Goal: Task Accomplishment & Management: Complete application form

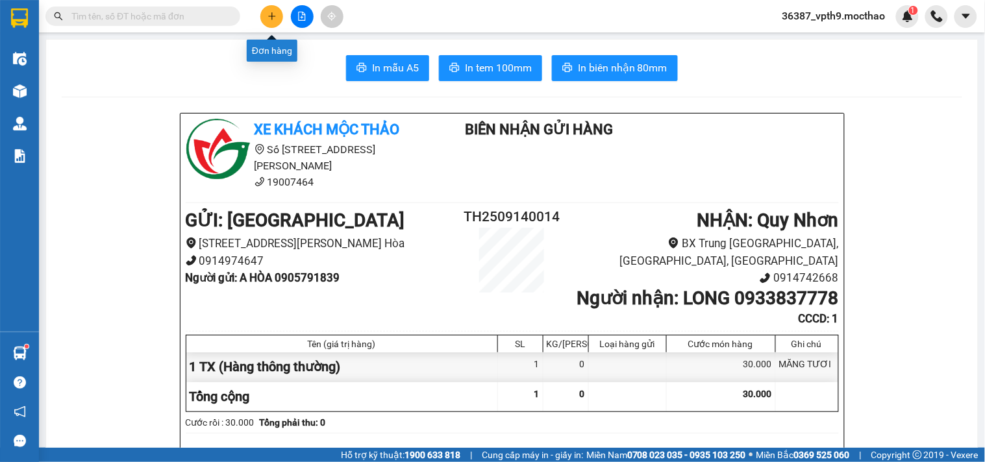
click at [269, 12] on icon "plus" at bounding box center [272, 16] width 9 height 9
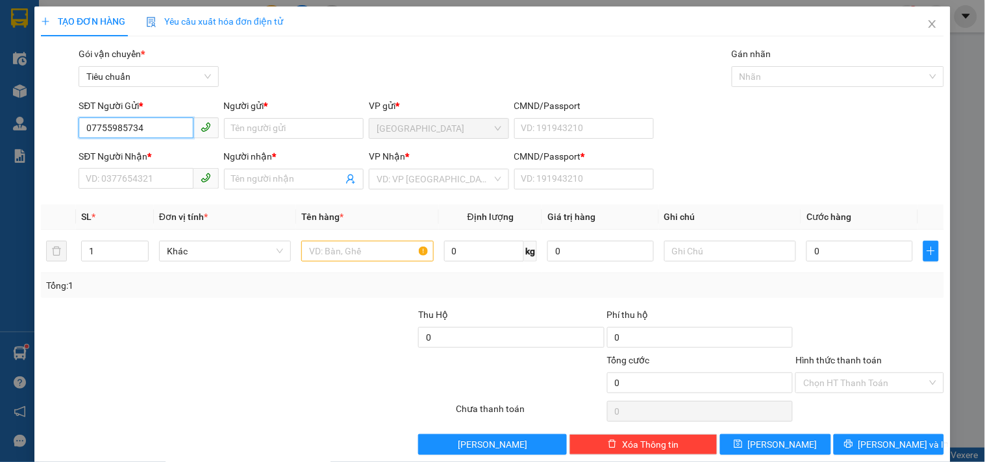
type input "0775595734"
click at [130, 156] on div "0775595734 - THI" at bounding box center [147, 154] width 123 height 14
type input "THI"
type input "0794834717"
type input "THƯ"
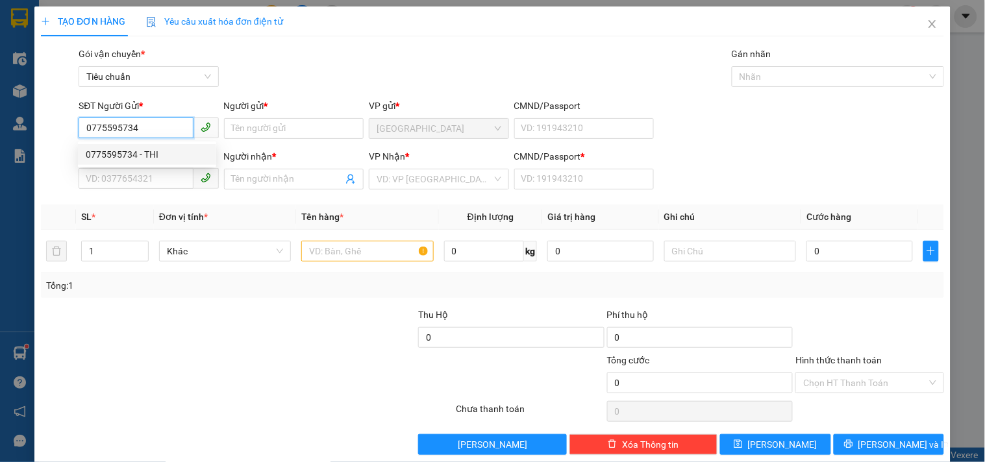
type input "1"
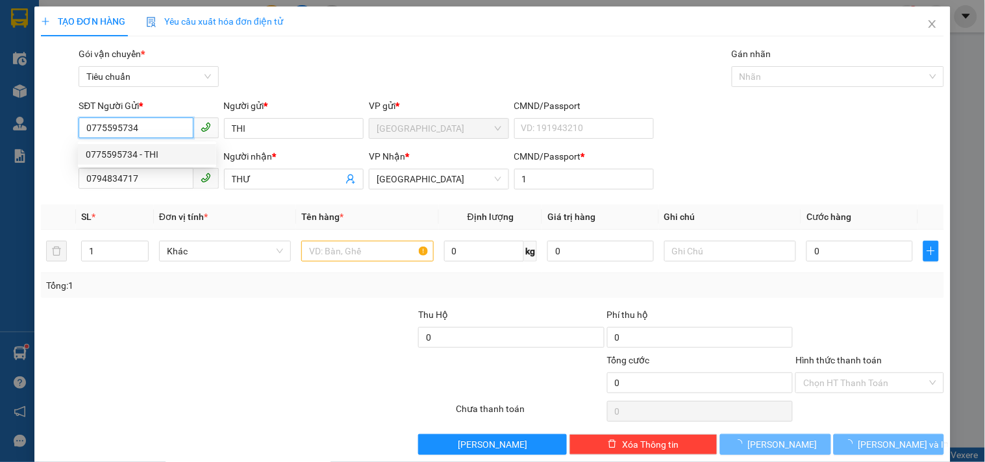
type input "40.000"
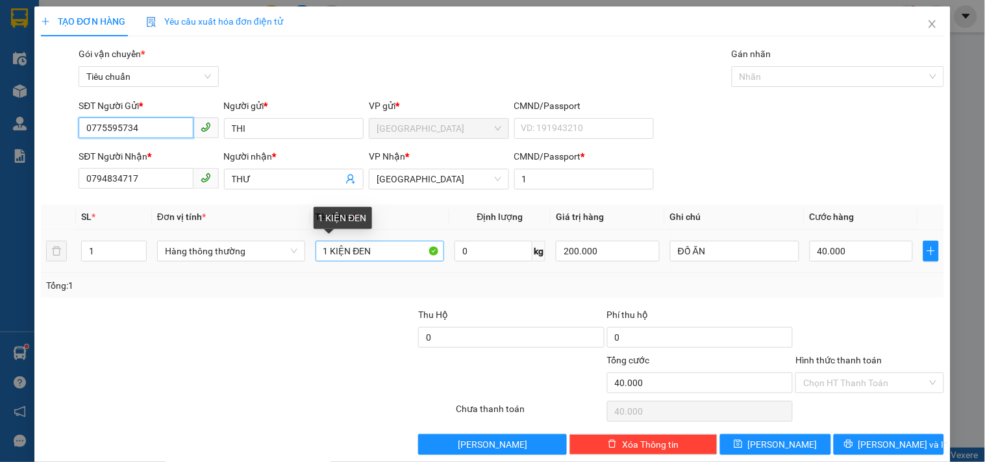
type input "0775595734"
click at [327, 251] on input "1 KIỆN ĐEN" at bounding box center [380, 251] width 129 height 21
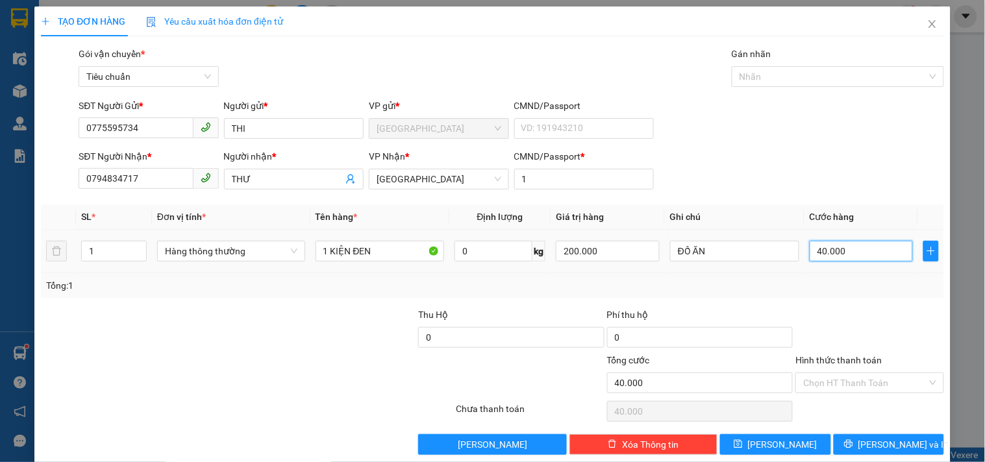
click at [861, 252] on input "40.000" at bounding box center [862, 251] width 104 height 21
type input "3"
type input "30"
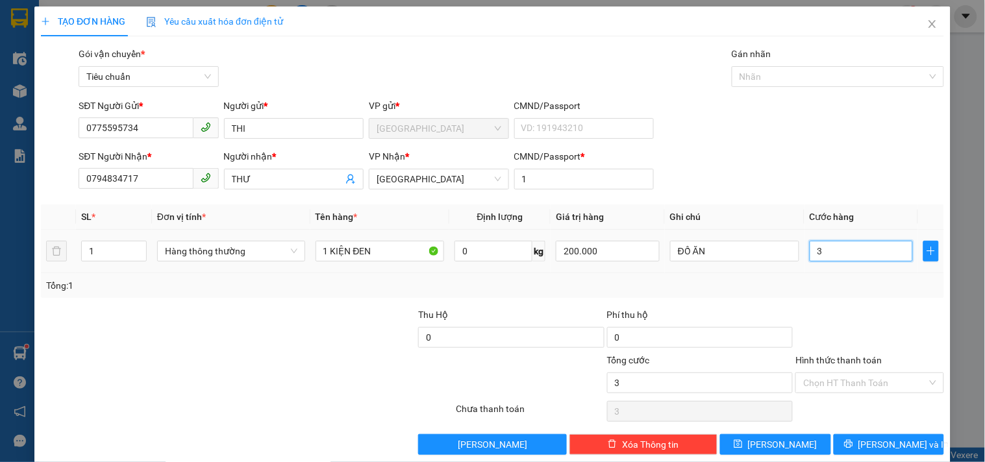
type input "30"
type input "30.000"
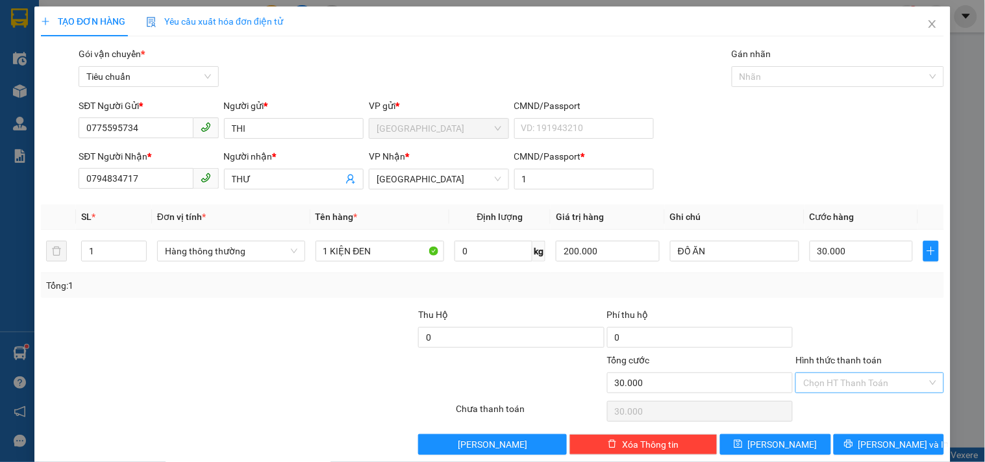
click at [868, 379] on input "Hình thức thanh toán" at bounding box center [864, 382] width 123 height 19
click at [823, 297] on div "Tại văn phòng" at bounding box center [861, 295] width 131 height 14
type input "0"
click at [916, 446] on button "[PERSON_NAME] và In" at bounding box center [889, 444] width 110 height 21
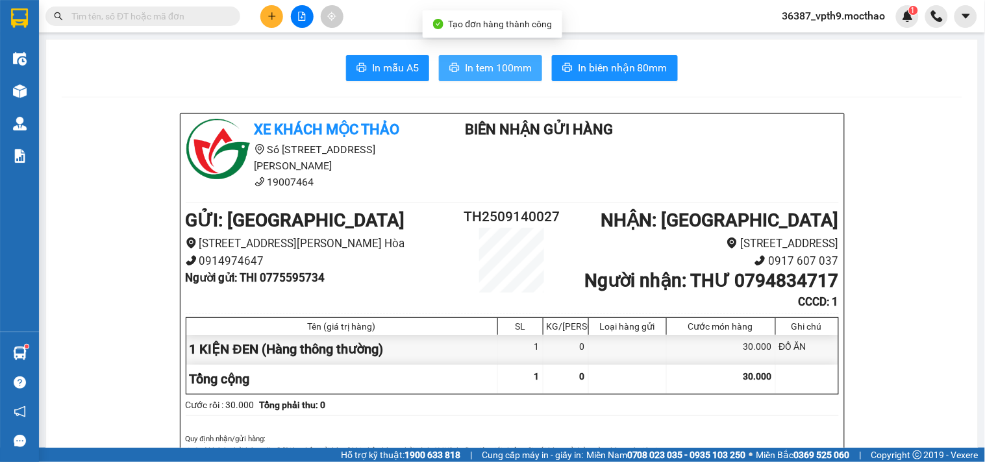
click at [485, 69] on span "In tem 100mm" at bounding box center [498, 68] width 67 height 16
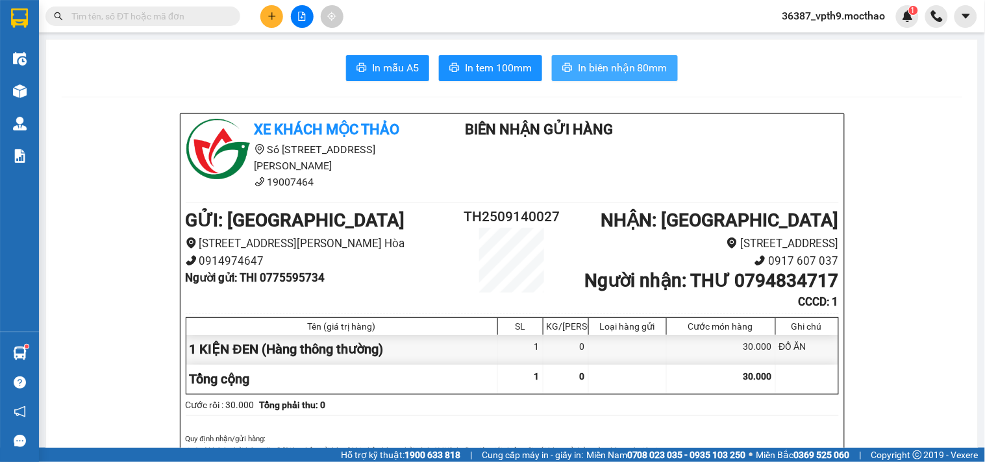
click at [631, 62] on span "In biên nhận 80mm" at bounding box center [623, 68] width 90 height 16
click at [271, 10] on button at bounding box center [271, 16] width 23 height 23
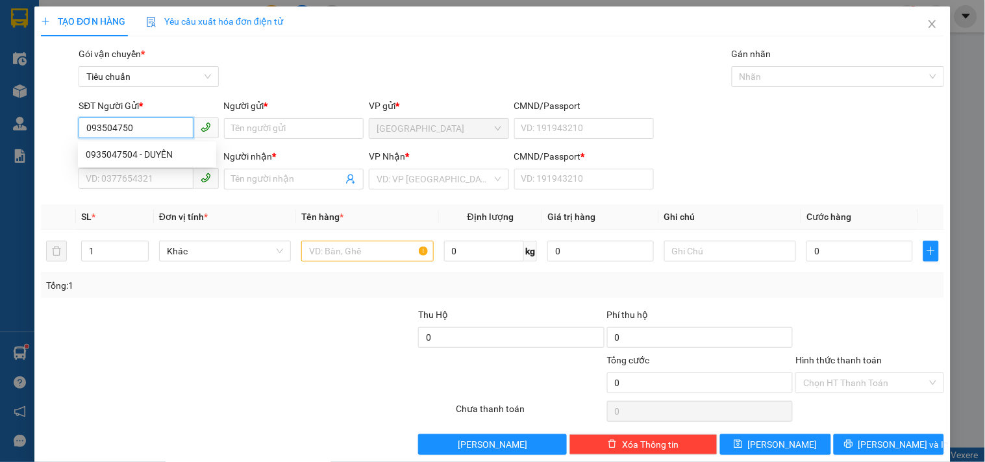
type input "0935047504"
click at [105, 155] on div "0935047504 - DUYÊN" at bounding box center [147, 154] width 123 height 14
type input "DUYÊN"
type input "0975249272"
type input "QUÂN"
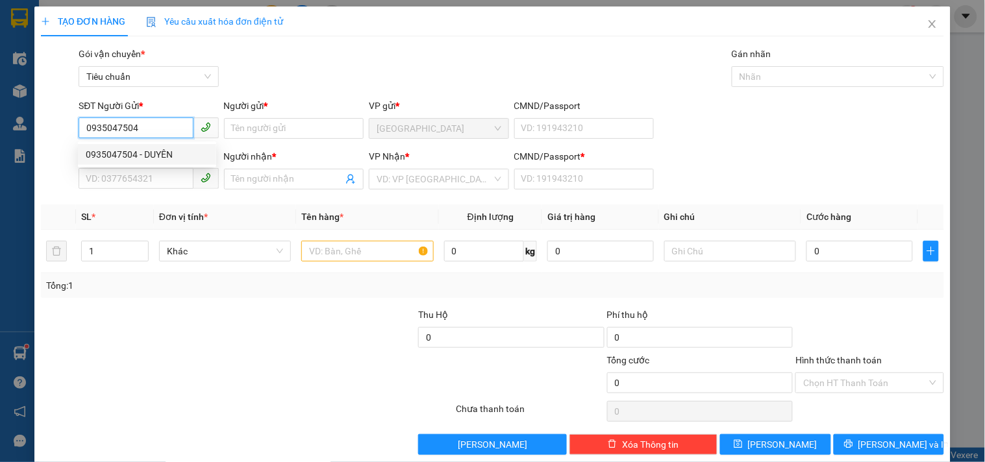
type input "1"
type input "70.000"
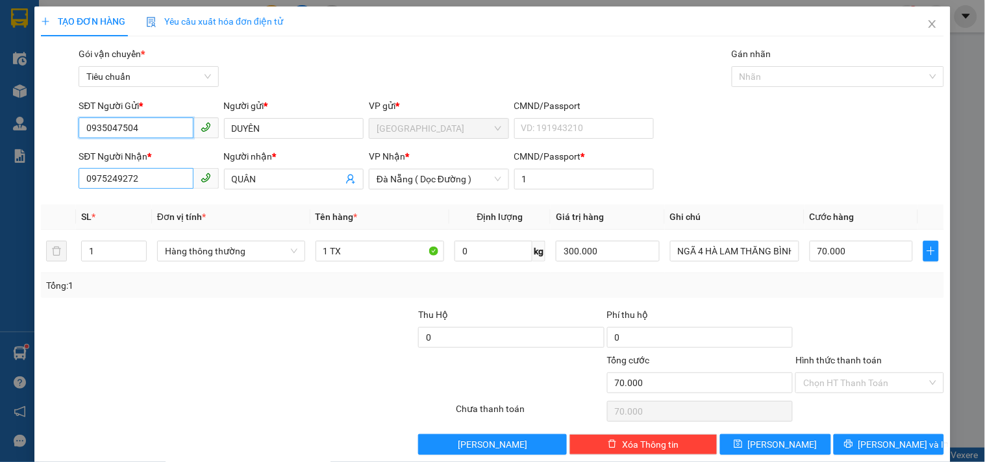
type input "0935047504"
click at [158, 175] on input "0975249272" at bounding box center [136, 178] width 114 height 21
type input "0989821833"
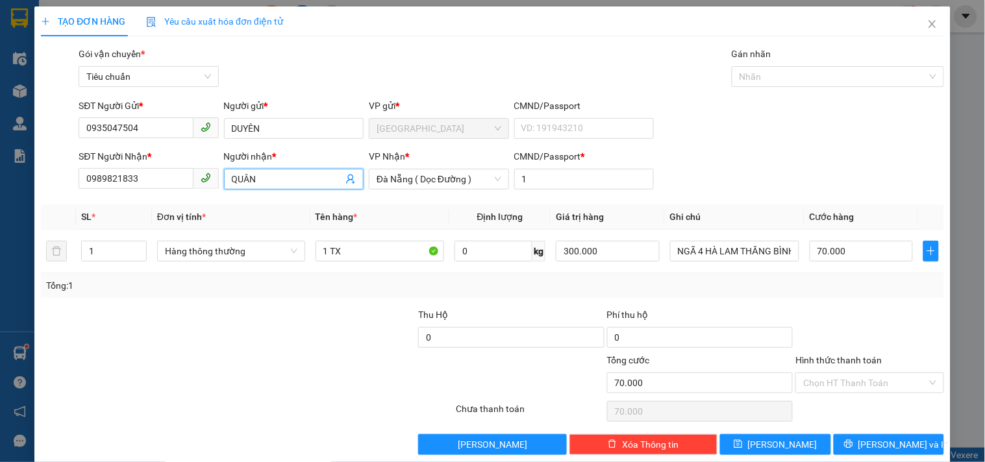
click at [286, 181] on input "QUÂN" at bounding box center [287, 179] width 111 height 14
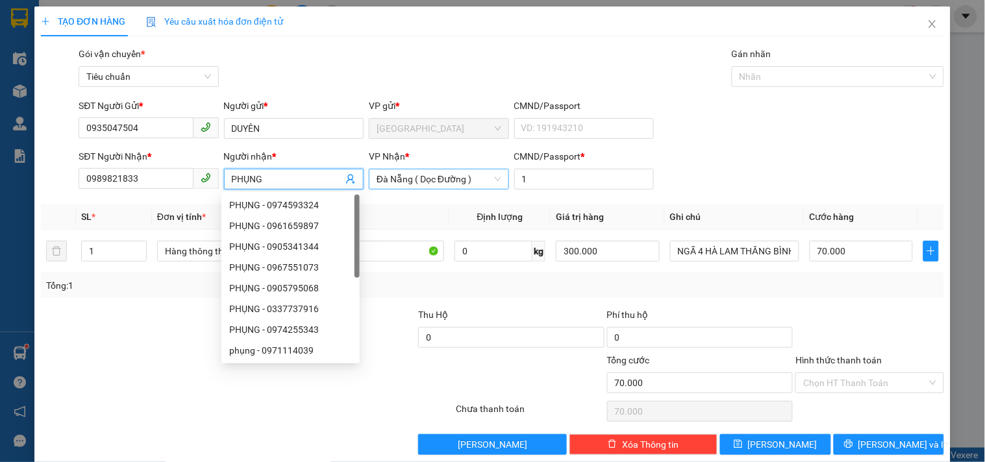
click at [397, 180] on span "Đà Nẵng ( Dọc Đường )" at bounding box center [439, 178] width 124 height 19
type input "PHỤNG"
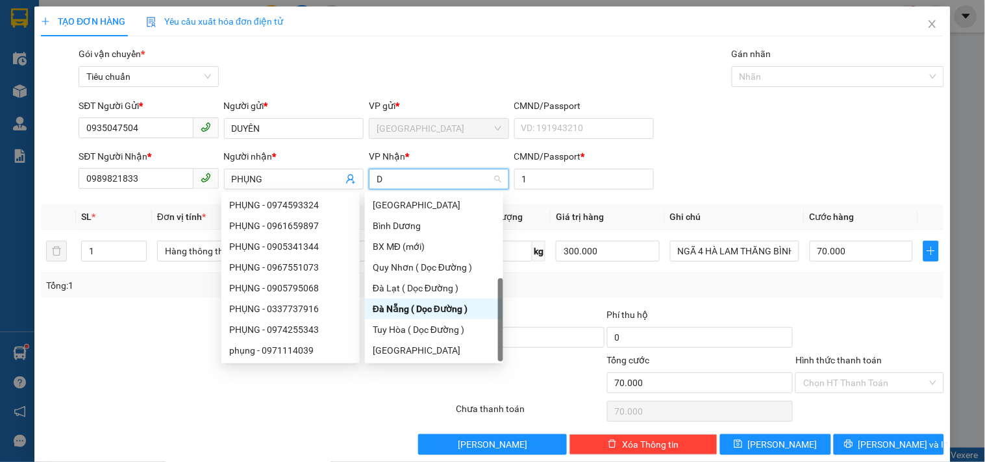
scroll to position [21, 0]
type input "DA"
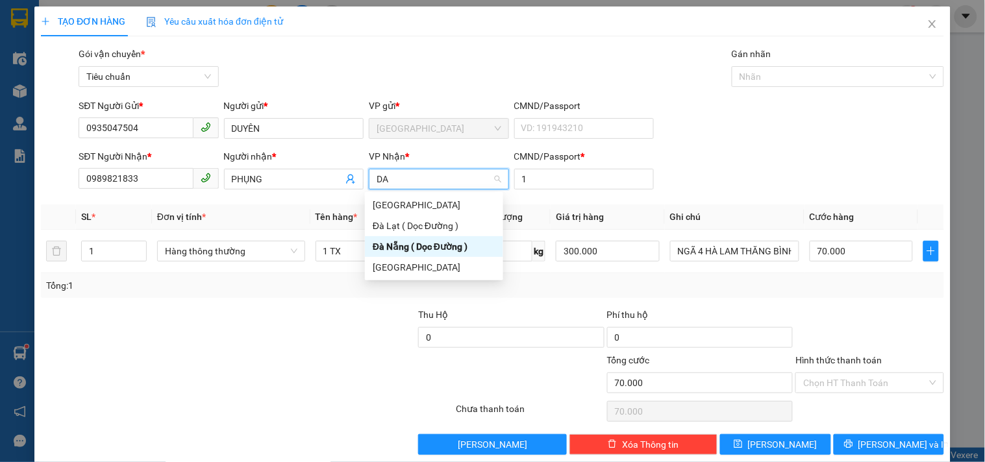
scroll to position [0, 0]
click at [392, 264] on div "[GEOGRAPHIC_DATA]" at bounding box center [434, 267] width 123 height 14
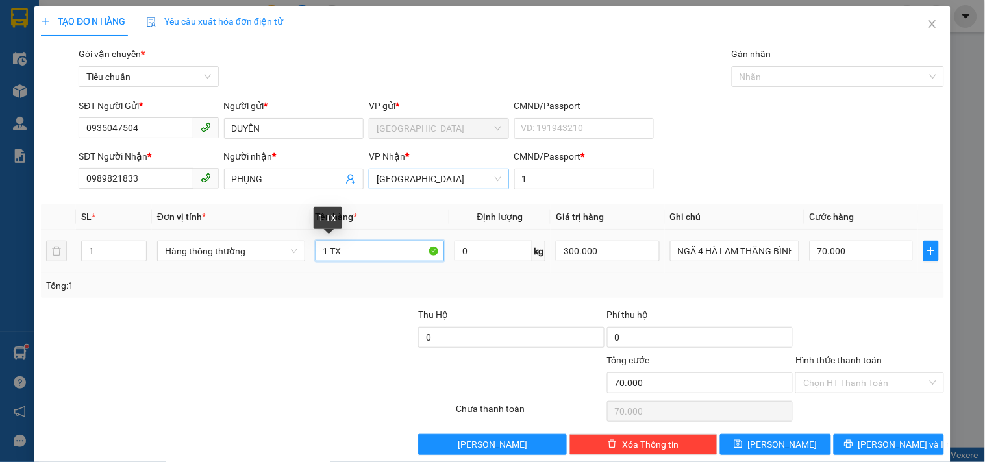
drag, startPoint x: 330, startPoint y: 256, endPoint x: 352, endPoint y: 255, distance: 22.1
click at [352, 255] on input "1 TX" at bounding box center [380, 251] width 129 height 21
type input "1 TG"
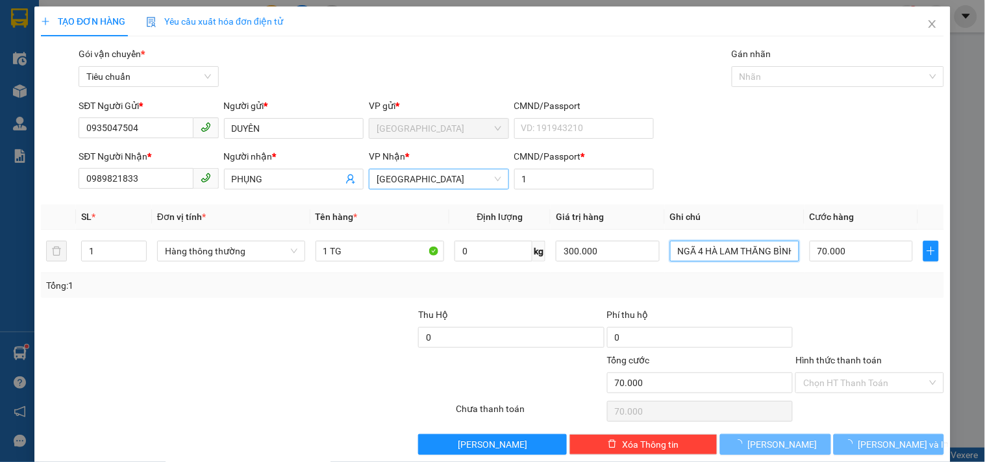
type input "0"
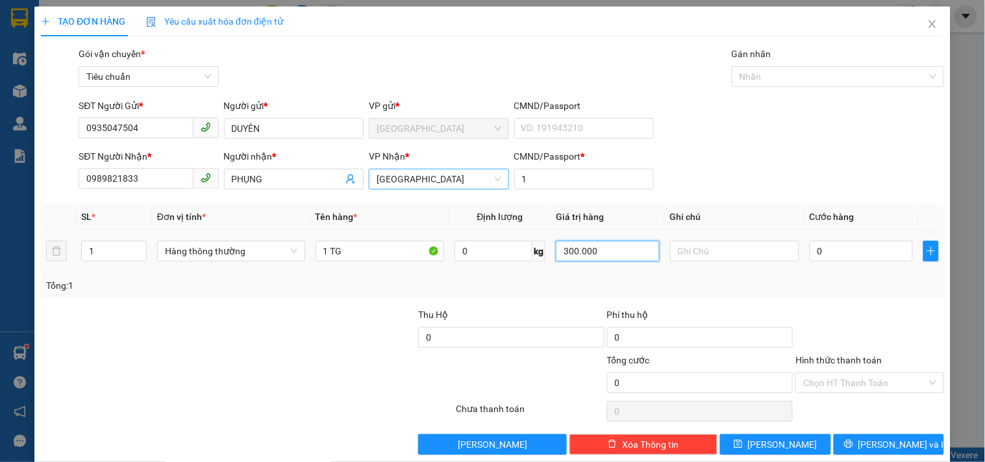
click at [627, 244] on input "300.000" at bounding box center [608, 251] width 104 height 21
type input "1.600.000"
type input "THỰC PHẨM"
type input "3"
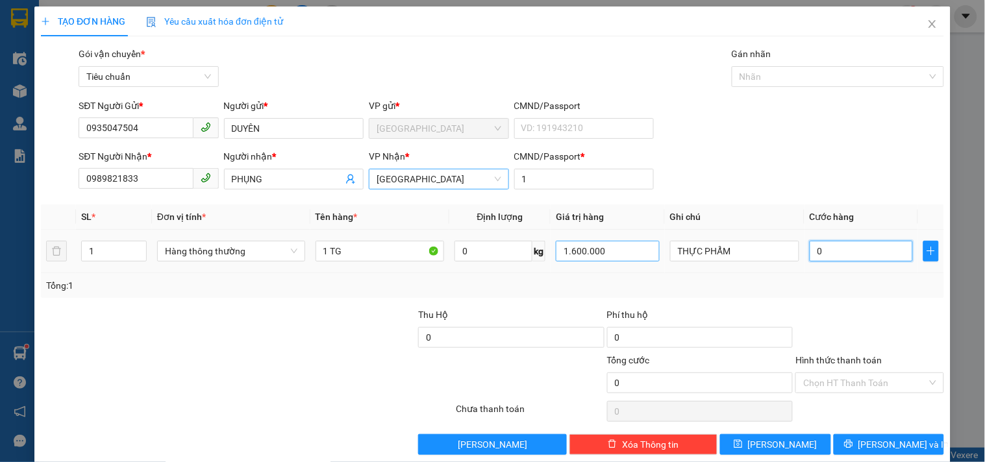
type input "3"
type input "30"
type input "30.000"
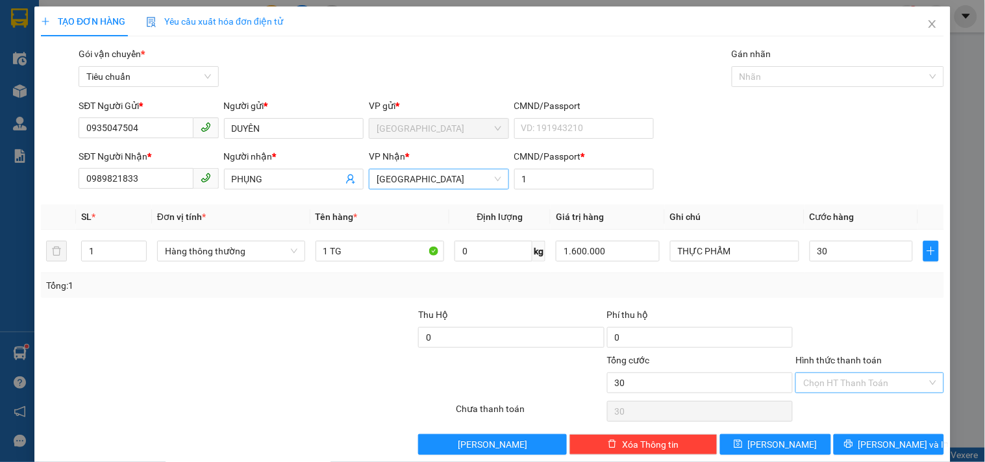
type input "30.000"
click at [855, 384] on input "Hình thức thanh toán" at bounding box center [864, 382] width 123 height 19
click at [818, 301] on div "Tại văn phòng" at bounding box center [861, 295] width 131 height 14
type input "0"
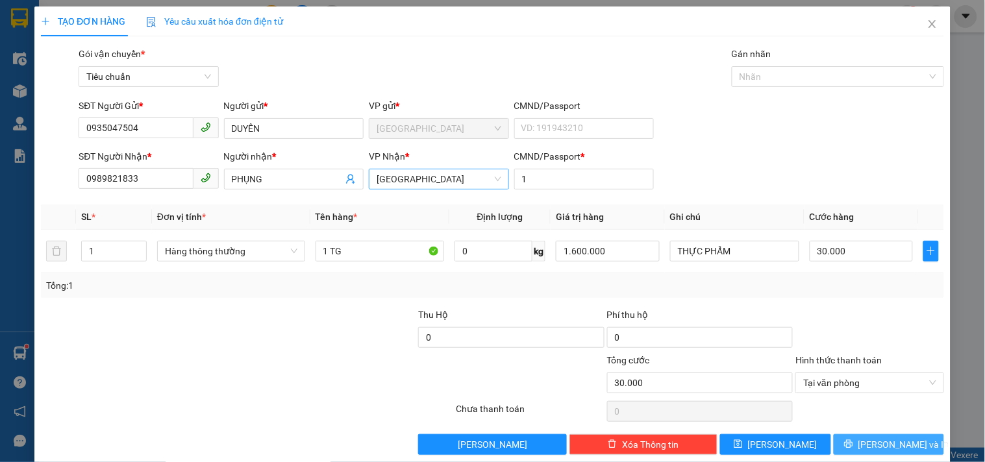
click at [879, 444] on span "[PERSON_NAME] và In" at bounding box center [903, 445] width 91 height 14
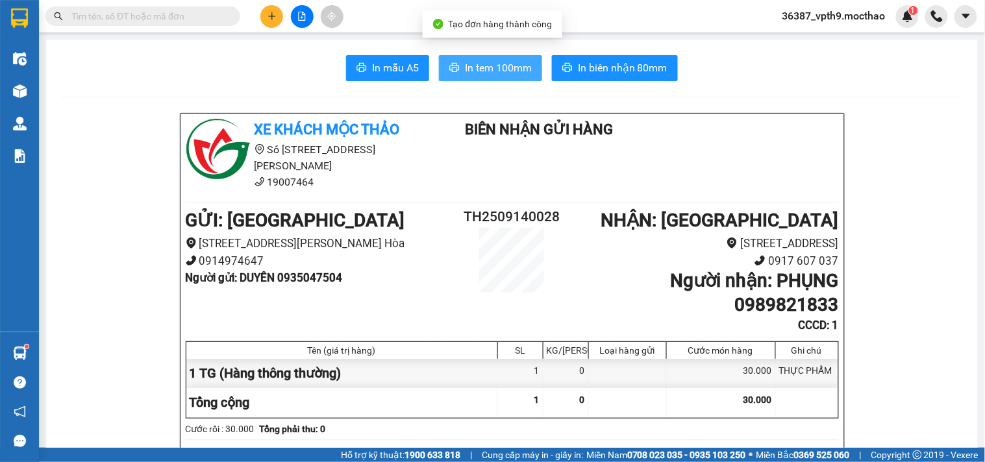
click at [518, 76] on button "In tem 100mm" at bounding box center [490, 68] width 103 height 26
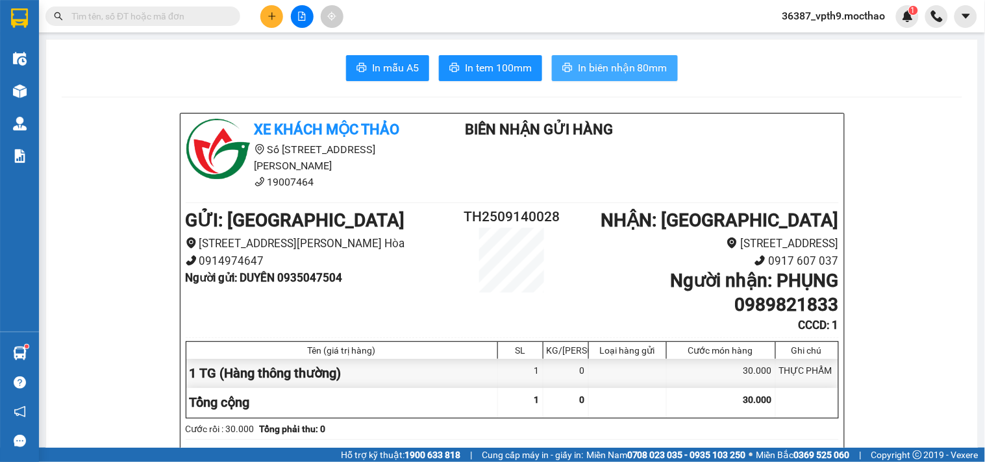
click at [617, 62] on span "In biên nhận 80mm" at bounding box center [623, 68] width 90 height 16
click at [186, 15] on input "text" at bounding box center [147, 16] width 153 height 14
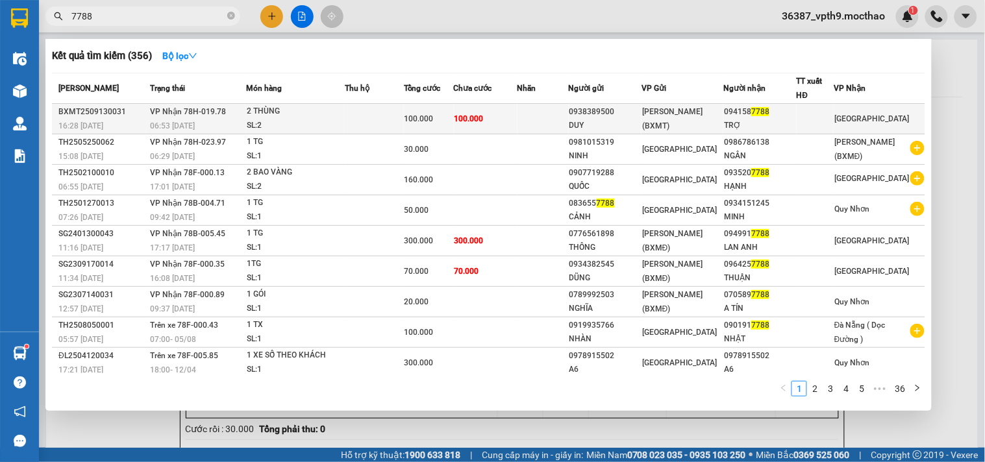
type input "7788"
click at [792, 121] on div "TRỢ" at bounding box center [760, 126] width 72 height 14
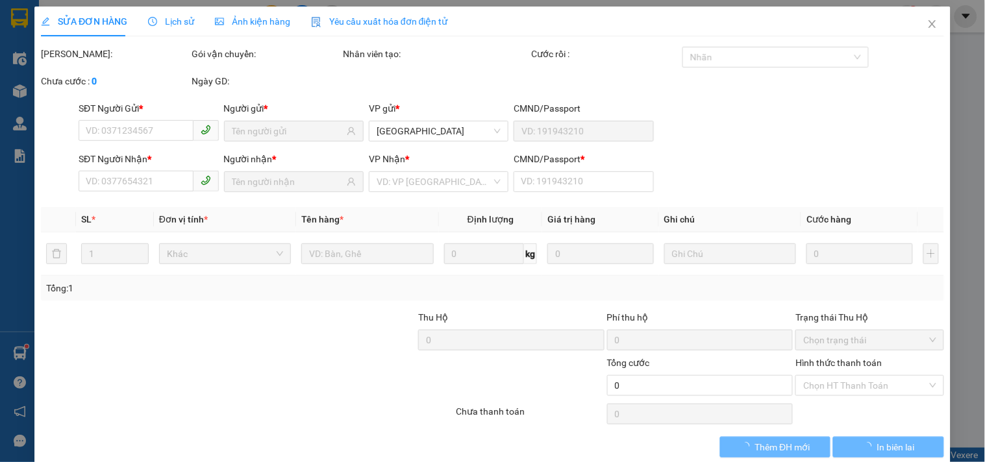
type input "0938389500"
type input "DUY"
type input "0941587788"
type input "TRỢ"
type input "0"
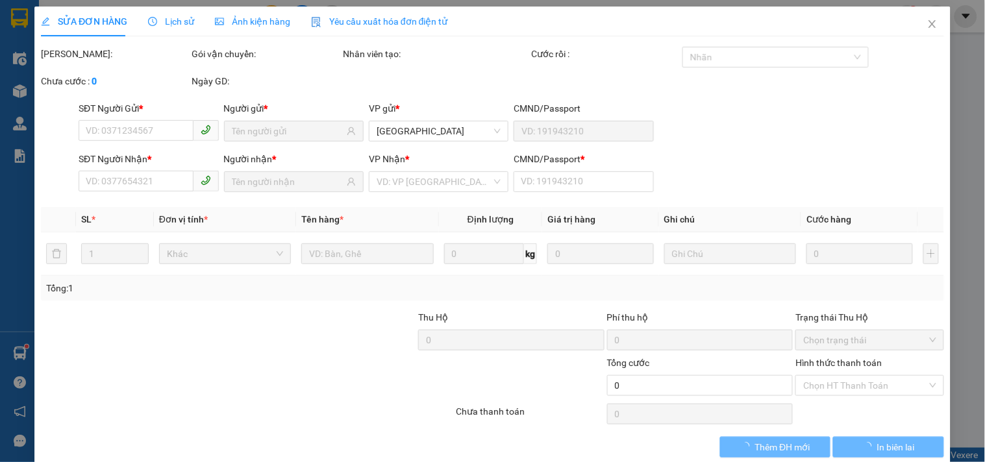
type input "100.000"
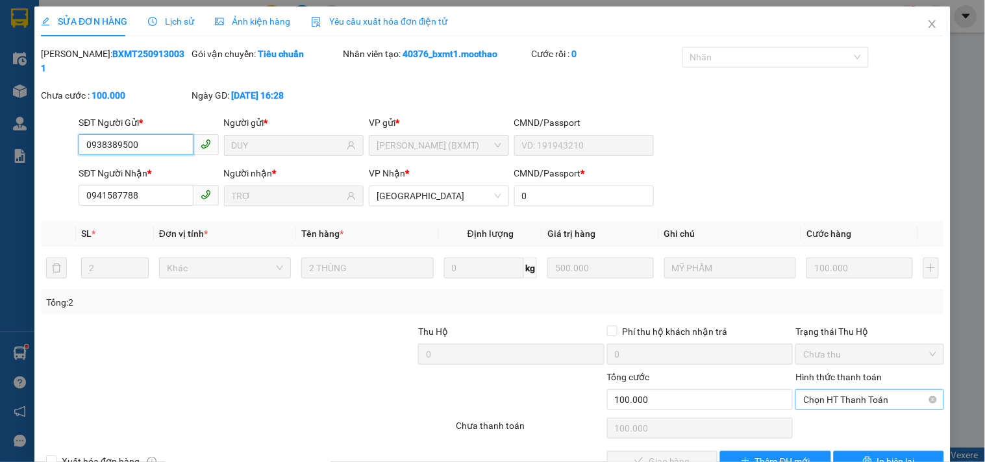
click at [829, 390] on span "Chọn HT Thanh Toán" at bounding box center [869, 399] width 132 height 19
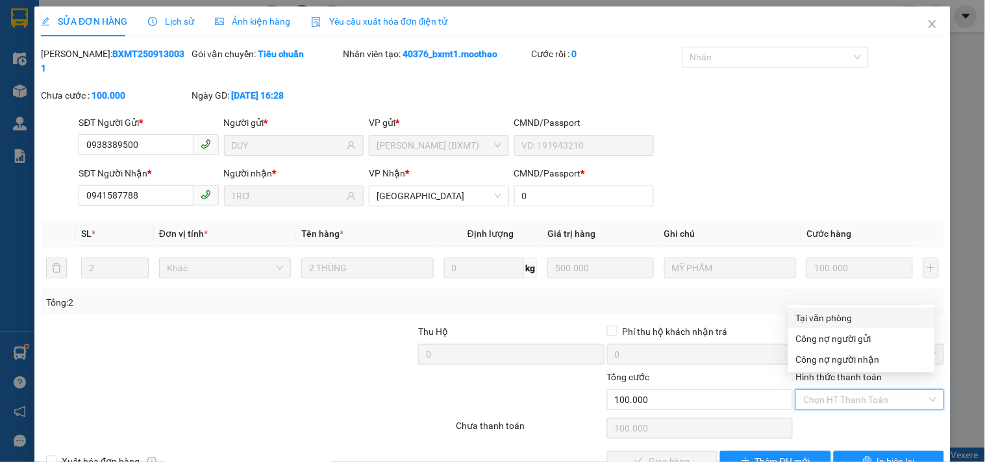
click at [825, 312] on div "Tại văn phòng" at bounding box center [861, 318] width 131 height 14
type input "0"
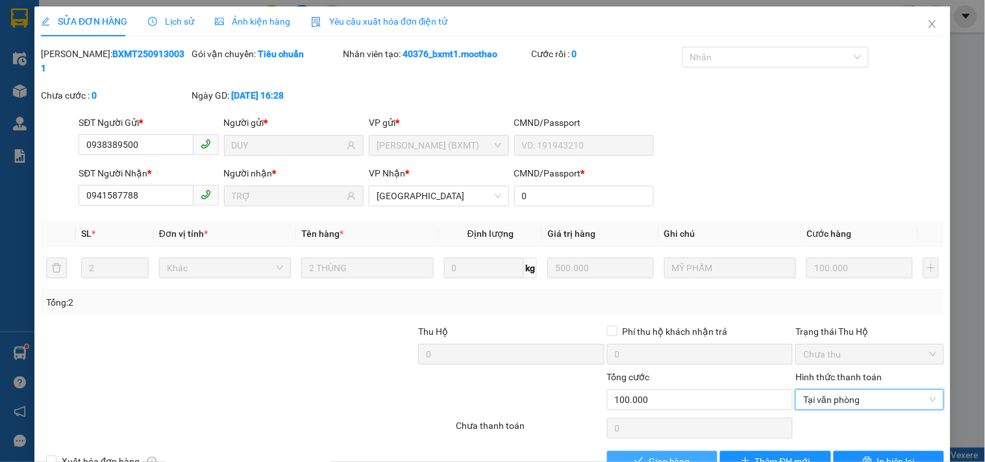
click at [678, 455] on span "Giao hàng" at bounding box center [670, 462] width 42 height 14
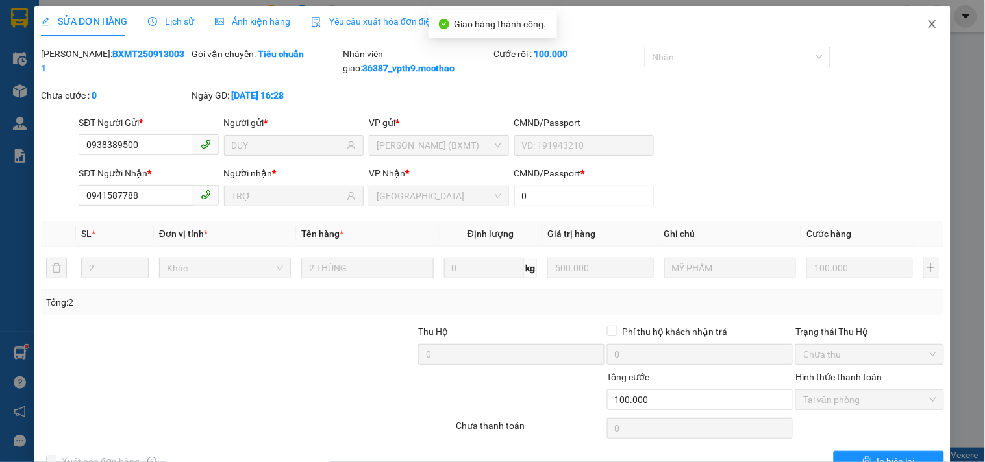
click at [927, 22] on icon "close" at bounding box center [932, 24] width 10 height 10
